Goal: Navigation & Orientation: Find specific page/section

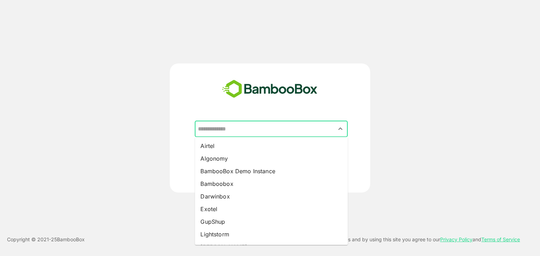
click at [259, 132] on input "text" at bounding box center [271, 129] width 150 height 13
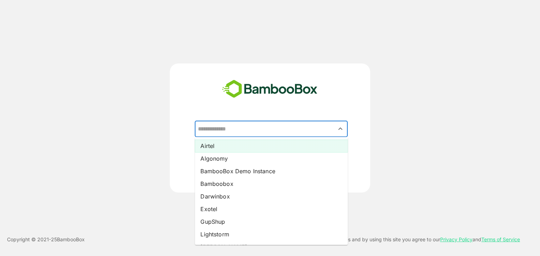
click at [235, 148] on li "Airtel" at bounding box center [271, 146] width 153 height 13
type input "******"
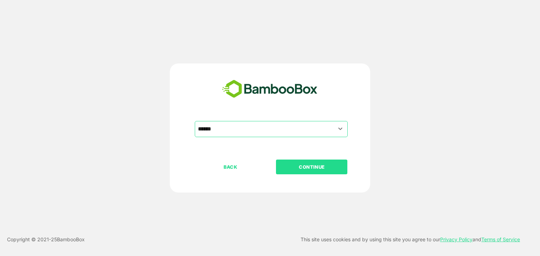
click at [312, 171] on button "CONTINUE" at bounding box center [311, 167] width 71 height 15
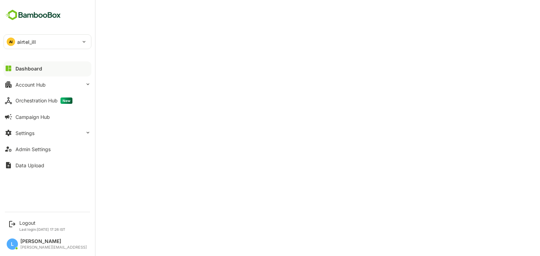
click at [52, 37] on div "AI airtel_ill" at bounding box center [43, 42] width 79 height 14
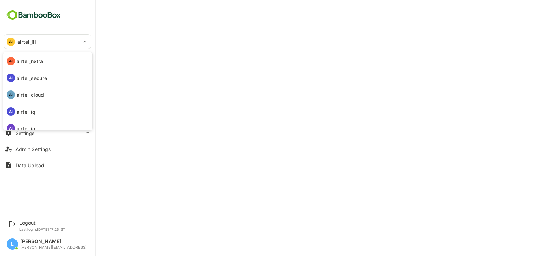
scroll to position [58, 0]
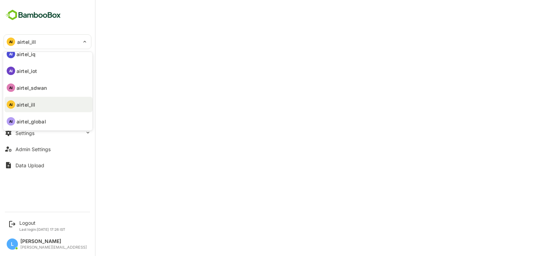
click at [38, 88] on p "airtel_sdwan" at bounding box center [32, 87] width 31 height 7
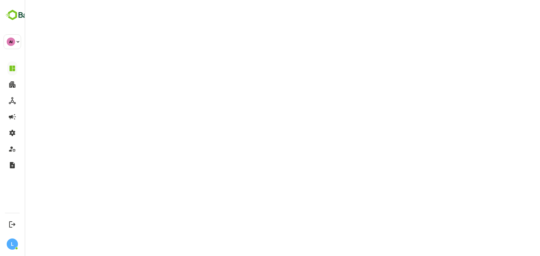
type input "**********"
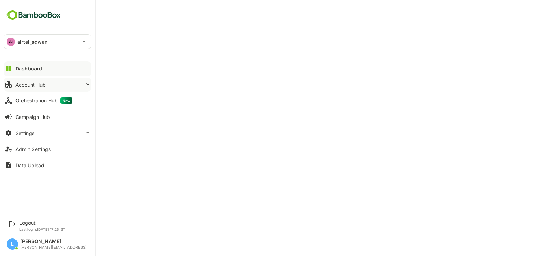
click at [56, 79] on button "Account Hub" at bounding box center [48, 85] width 88 height 14
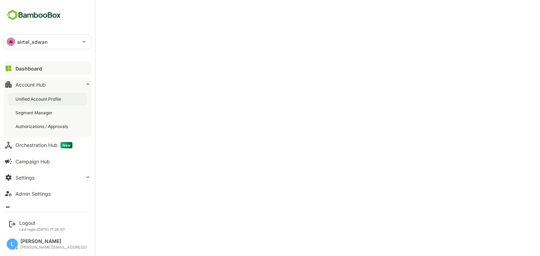
click at [53, 100] on div "Unified Account Profile" at bounding box center [38, 99] width 47 height 6
click at [44, 99] on div "Unified Account Profile" at bounding box center [39, 99] width 48 height 6
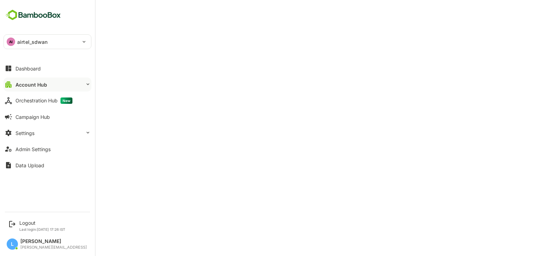
click at [24, 87] on button "Account Hub" at bounding box center [48, 85] width 88 height 14
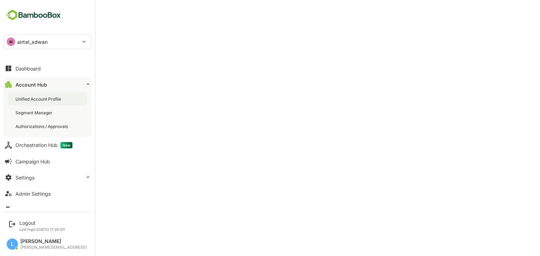
click at [29, 97] on div "Unified Account Profile" at bounding box center [38, 99] width 47 height 6
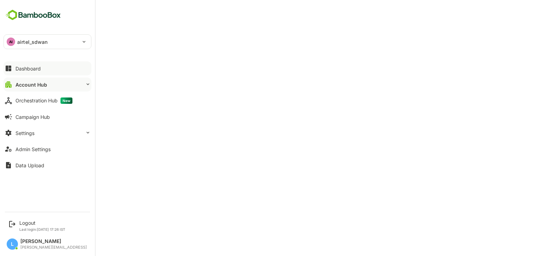
click at [46, 71] on button "Dashboard" at bounding box center [48, 68] width 88 height 14
click at [28, 222] on div "Logout" at bounding box center [42, 223] width 46 height 6
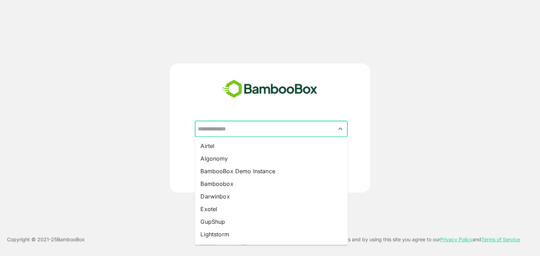
click at [239, 129] on input "text" at bounding box center [271, 129] width 150 height 13
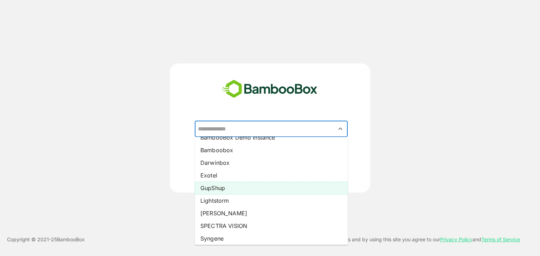
scroll to position [33, 0]
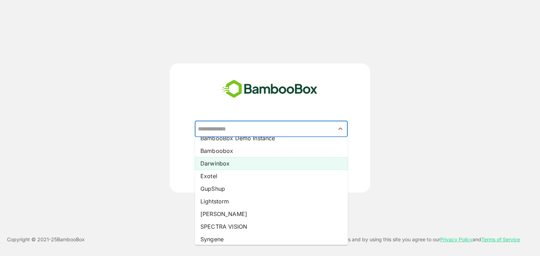
click at [222, 162] on li "Darwinbox" at bounding box center [271, 163] width 153 height 13
type input "*********"
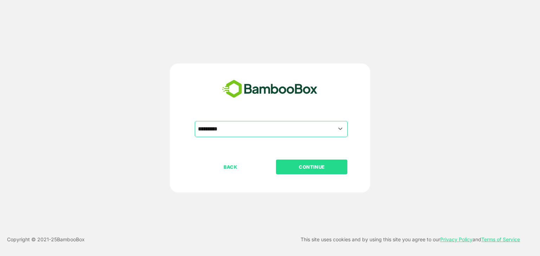
click at [290, 170] on p "CONTINUE" at bounding box center [312, 167] width 70 height 8
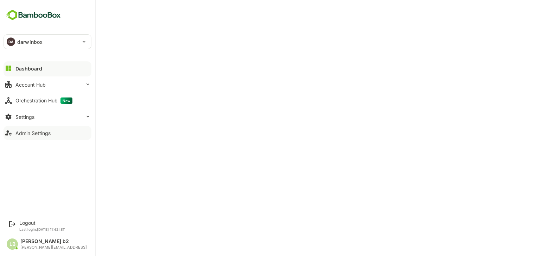
click at [48, 135] on div "Admin Settings" at bounding box center [32, 133] width 35 height 6
click at [32, 137] on div at bounding box center [48, 139] width 88 height 4
click at [47, 66] on button "Dashboard" at bounding box center [48, 68] width 88 height 14
click at [27, 224] on div "Logout" at bounding box center [42, 223] width 46 height 6
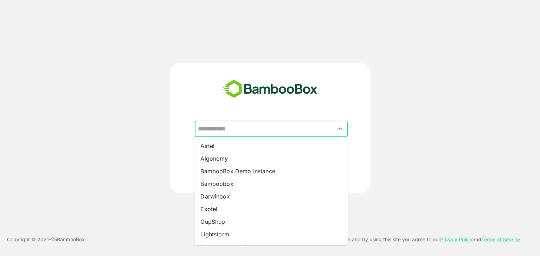
click at [310, 129] on input "text" at bounding box center [271, 129] width 150 height 13
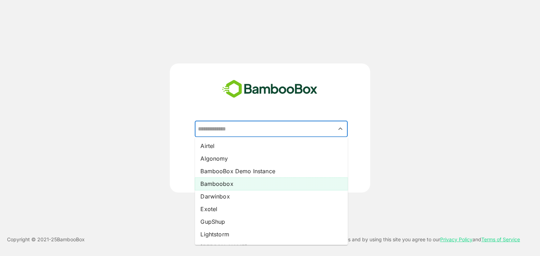
scroll to position [62, 0]
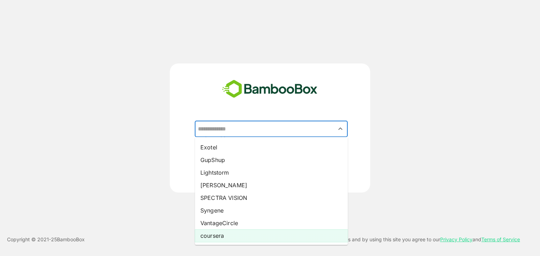
click at [230, 231] on li "coursera" at bounding box center [271, 236] width 153 height 13
type input "********"
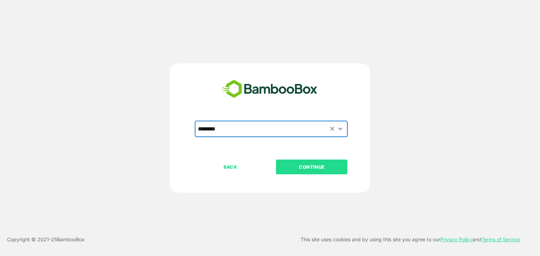
click at [296, 163] on p "CONTINUE" at bounding box center [312, 167] width 70 height 8
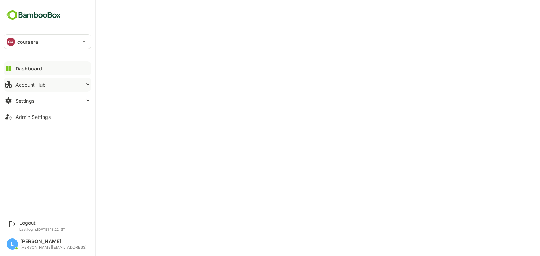
click at [30, 82] on div "Account Hub" at bounding box center [30, 85] width 30 height 6
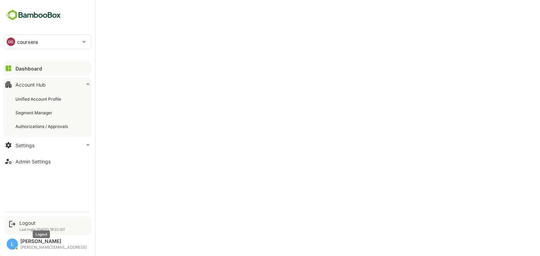
click at [28, 222] on div "Logout" at bounding box center [42, 223] width 46 height 6
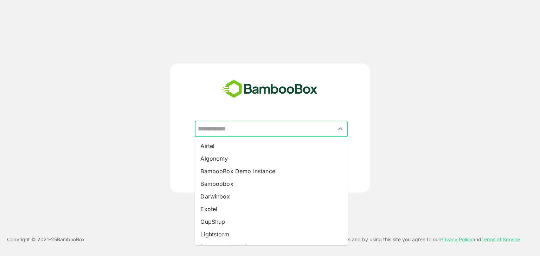
click at [247, 132] on input "text" at bounding box center [271, 129] width 150 height 13
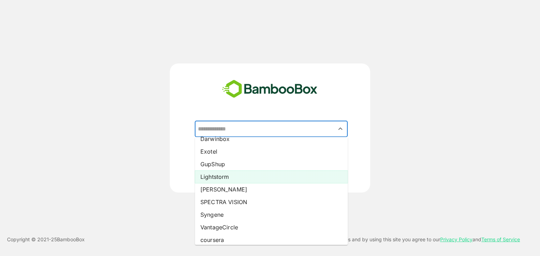
scroll to position [62, 0]
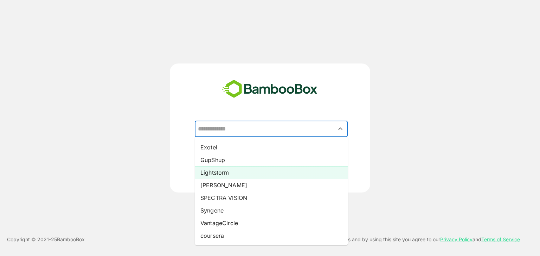
click at [234, 184] on li "[PERSON_NAME]" at bounding box center [271, 185] width 153 height 13
type input "*****"
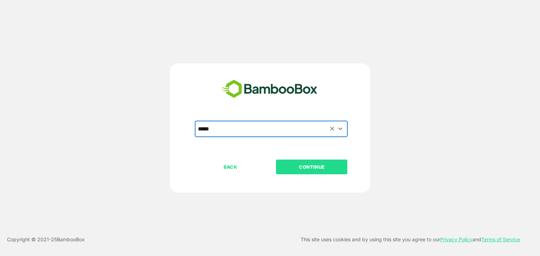
click at [300, 167] on p "CONTINUE" at bounding box center [312, 167] width 70 height 8
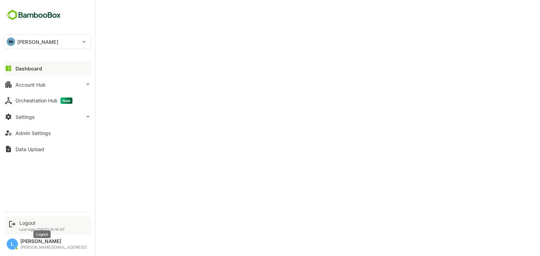
click at [35, 225] on div "Logout" at bounding box center [42, 223] width 46 height 6
